Goal: Information Seeking & Learning: Learn about a topic

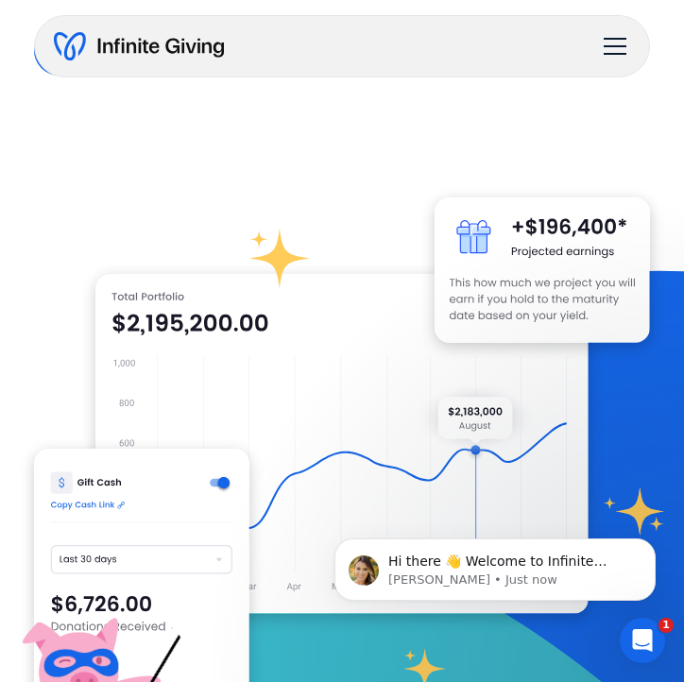
click at [623, 45] on div "menu" at bounding box center [615, 46] width 23 height 2
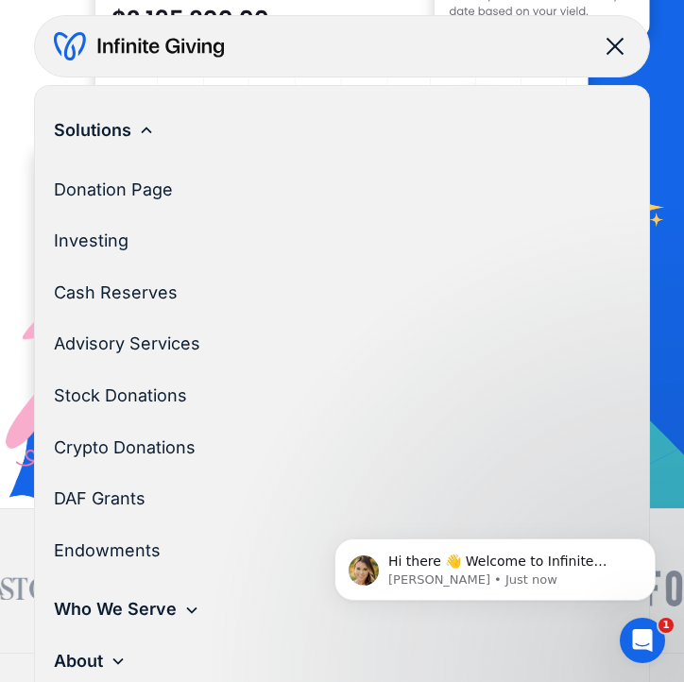
scroll to position [629, 0]
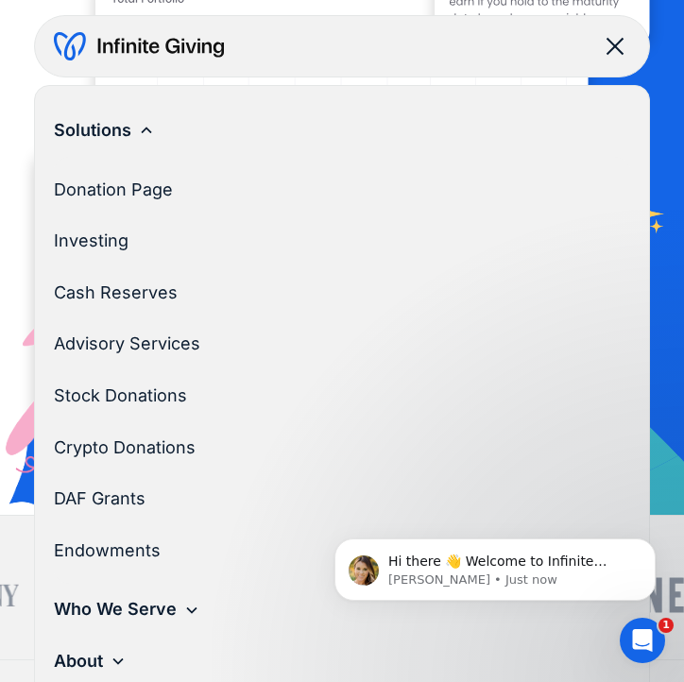
click at [144, 132] on icon at bounding box center [146, 130] width 15 height 15
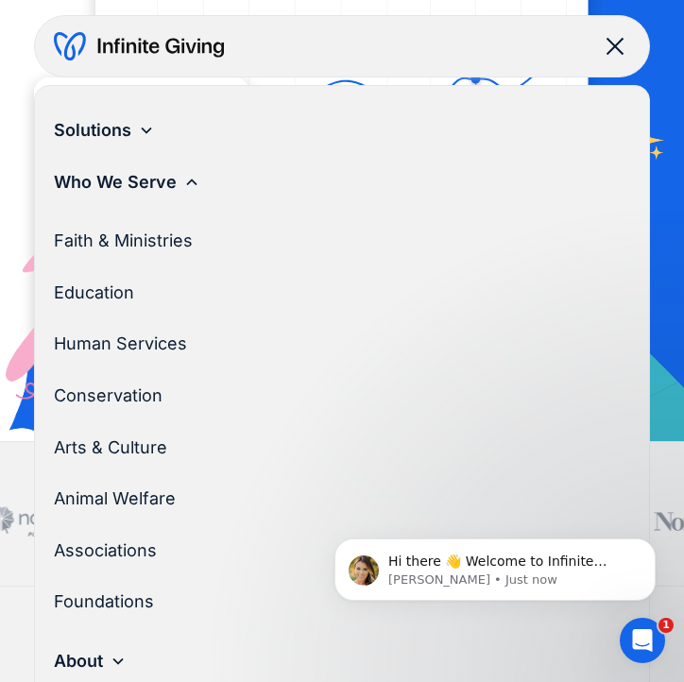
scroll to position [705, 0]
click at [106, 603] on link "Foundations" at bounding box center [334, 602] width 561 height 52
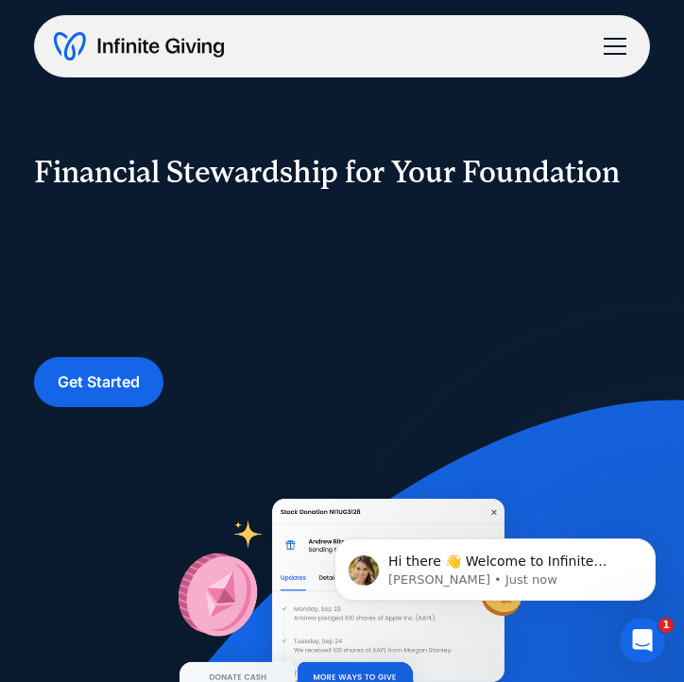
click at [617, 41] on div "menu" at bounding box center [614, 46] width 45 height 45
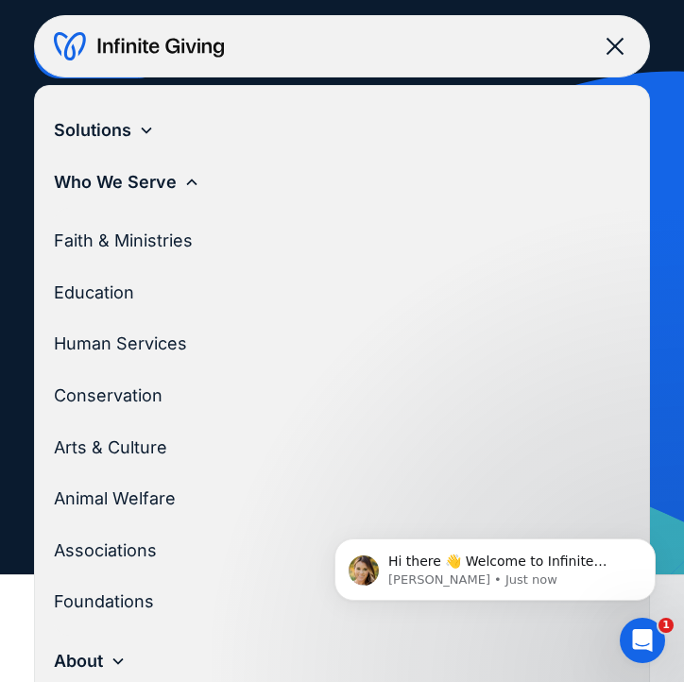
scroll to position [336, 0]
click at [121, 174] on div "Who We Serve" at bounding box center [115, 182] width 123 height 29
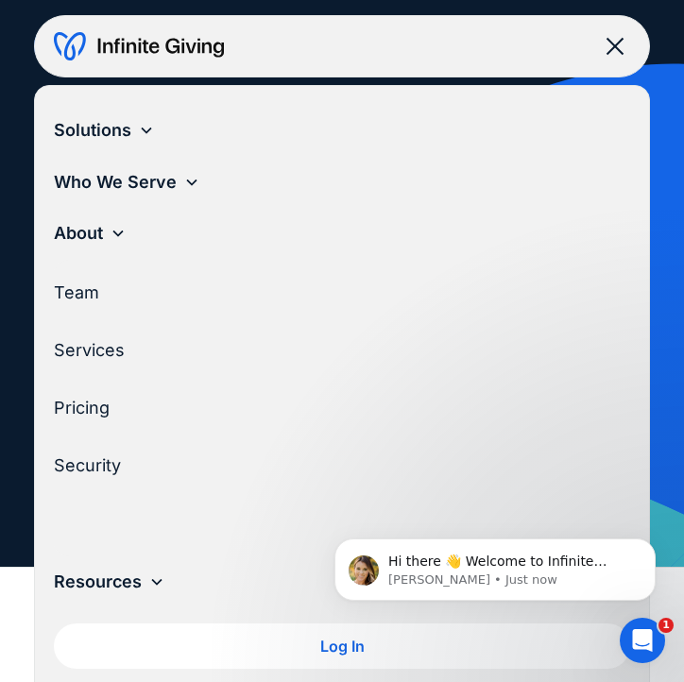
click at [88, 399] on link "Pricing" at bounding box center [334, 409] width 561 height 52
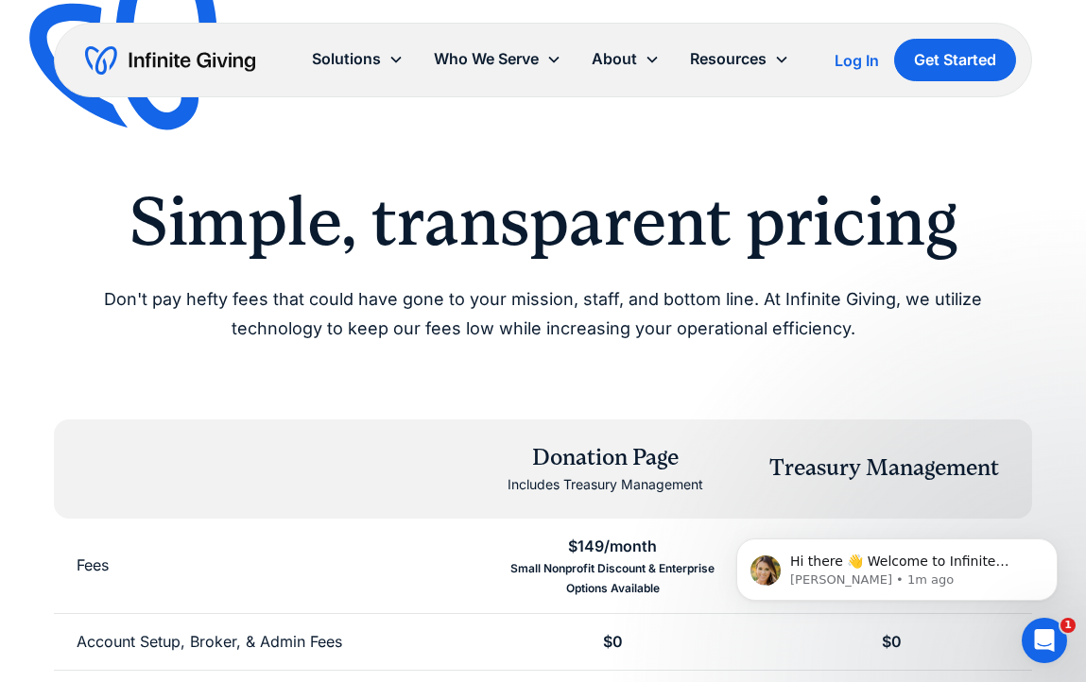
click at [201, 60] on img "home" at bounding box center [170, 60] width 170 height 30
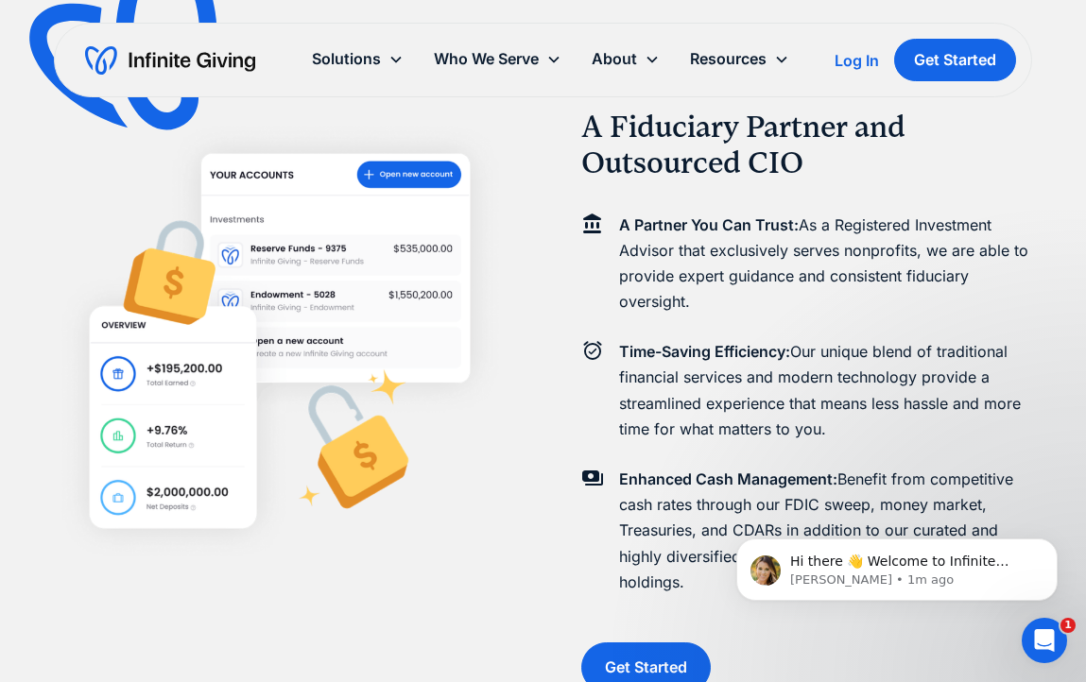
scroll to position [1578, 0]
